Goal: Register for event/course

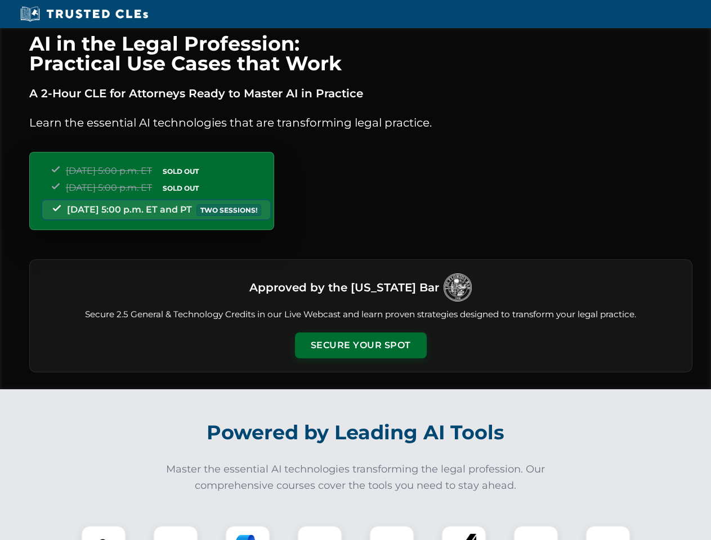
click at [360, 345] on button "Secure Your Spot" at bounding box center [361, 345] width 132 height 26
click at [104, 533] on img at bounding box center [103, 548] width 33 height 33
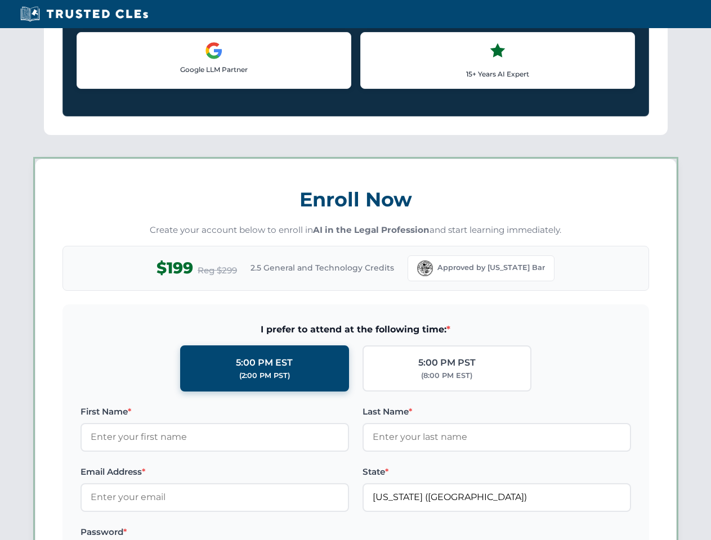
click at [248, 533] on label "Password *" at bounding box center [214, 532] width 268 height 14
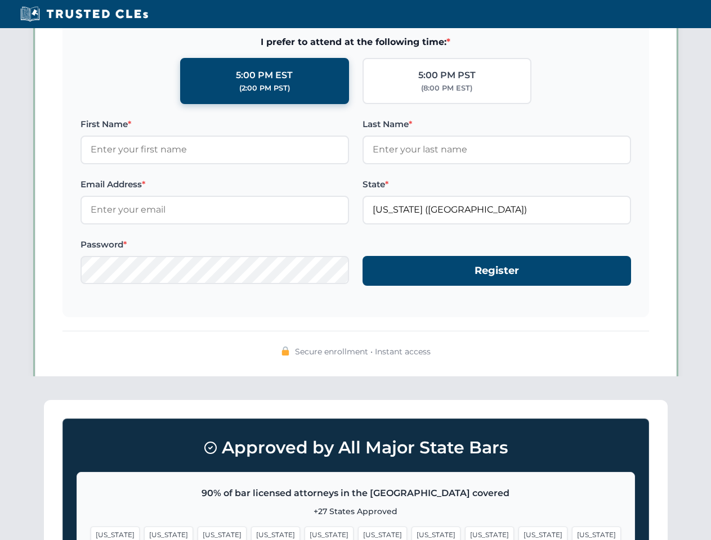
click at [518, 533] on span "[US_STATE]" at bounding box center [542, 535] width 49 height 16
